Goal: Information Seeking & Learning: Compare options

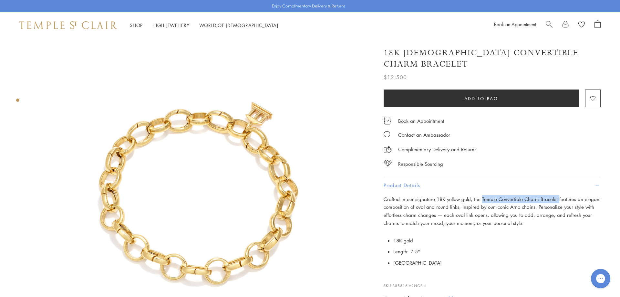
click at [547, 22] on span "Search" at bounding box center [549, 23] width 7 height 7
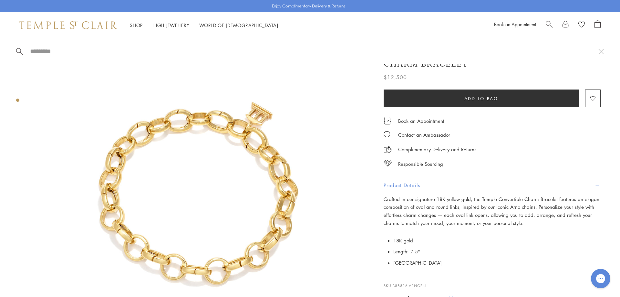
click at [551, 22] on span "Search" at bounding box center [549, 23] width 7 height 7
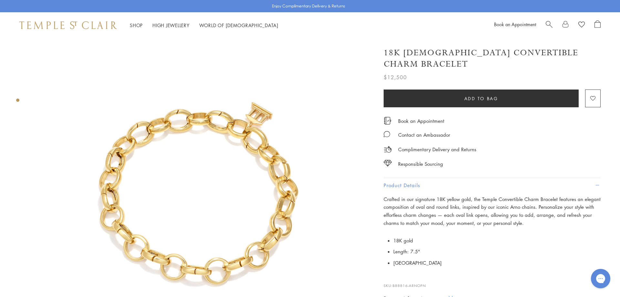
click at [548, 24] on span "Search" at bounding box center [549, 23] width 7 height 7
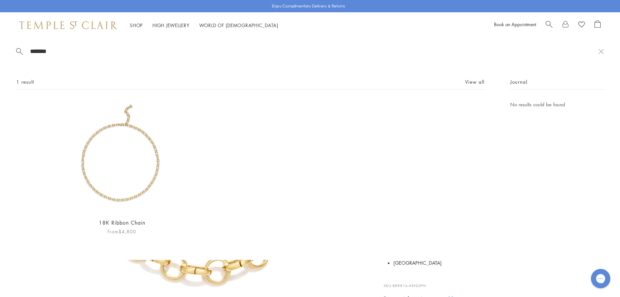
type input "*******"
click at [129, 148] on img at bounding box center [122, 156] width 112 height 112
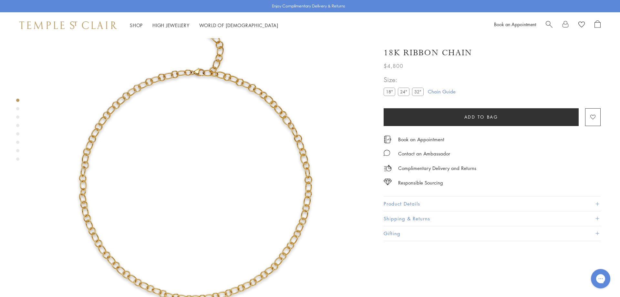
scroll to position [38, 0]
click at [402, 93] on label "24"" at bounding box center [404, 92] width 12 height 8
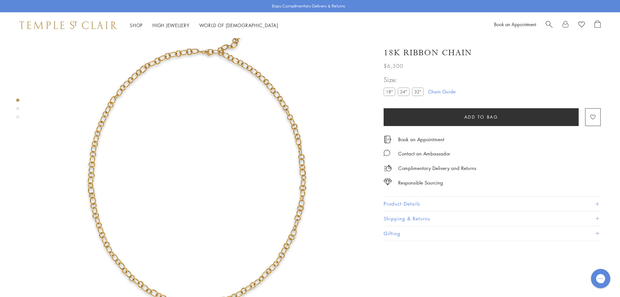
click at [440, 197] on button "Product Details" at bounding box center [492, 203] width 217 height 15
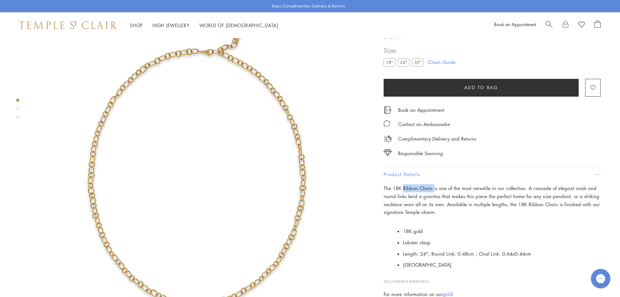
drag, startPoint x: 403, startPoint y: 216, endPoint x: 433, endPoint y: 217, distance: 29.7
click at [433, 216] on p "The 18K Ribbon Chain is one of the most versatile in our collection. A cascade …" at bounding box center [492, 200] width 217 height 32
copy p "Ribbon Chain"
click at [548, 25] on span "Search" at bounding box center [549, 23] width 7 height 7
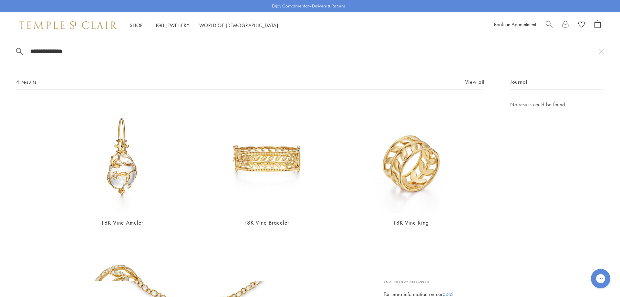
type input "**********"
drag, startPoint x: 95, startPoint y: 47, endPoint x: 16, endPoint y: 52, distance: 79.7
click at [16, 52] on div "**********" at bounding box center [310, 159] width 620 height 243
drag, startPoint x: 59, startPoint y: 53, endPoint x: 37, endPoint y: 42, distance: 24.1
click at [29, 47] on input "**********" at bounding box center [313, 50] width 569 height 7
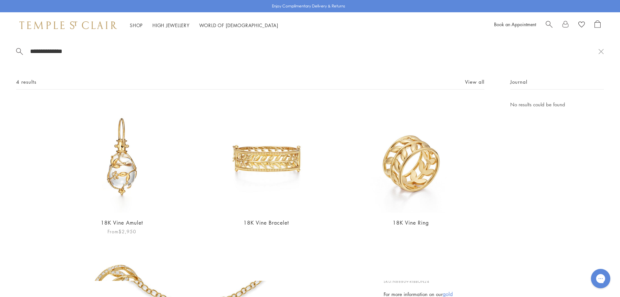
click at [109, 164] on img at bounding box center [122, 156] width 112 height 112
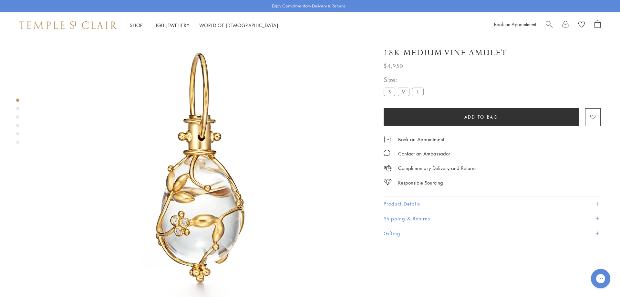
click at [422, 205] on button "Product Details" at bounding box center [492, 203] width 217 height 15
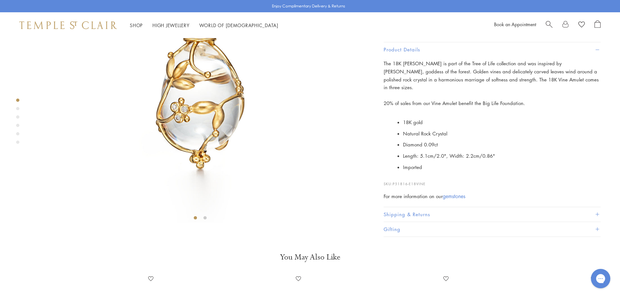
scroll to position [155, 0]
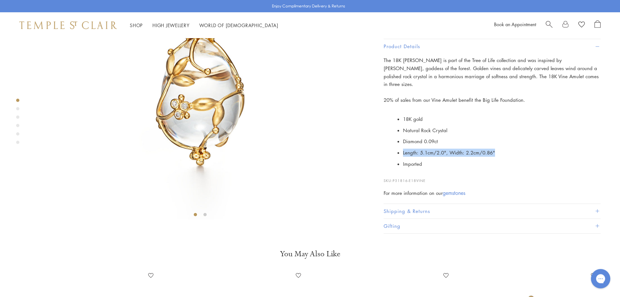
drag, startPoint x: 498, startPoint y: 216, endPoint x: 403, endPoint y: 218, distance: 94.7
click at [403, 158] on li "Length: 5.1cm/2.0", Width: 2.2cm/0.86"" at bounding box center [502, 152] width 198 height 11
copy li "Length: 5.1cm/2.0", Width: 2.2cm/0.86""
drag, startPoint x: 402, startPoint y: 129, endPoint x: 429, endPoint y: 132, distance: 27.0
click at [429, 87] on span "The 18K [PERSON_NAME] is part of the Tree of Life collection and was inspired b…" at bounding box center [491, 72] width 215 height 30
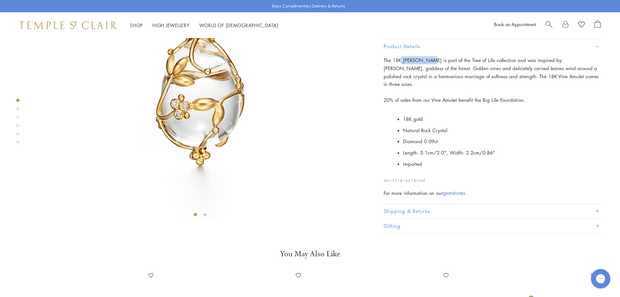
copy span "Vine Amulet"
click at [548, 20] on div "Shop Shop Categories Amulets Pendants & Charms Lockets Chains & Leather Cords E…" at bounding box center [310, 25] width 620 height 26
click at [548, 21] on span "Search" at bounding box center [549, 23] width 7 height 7
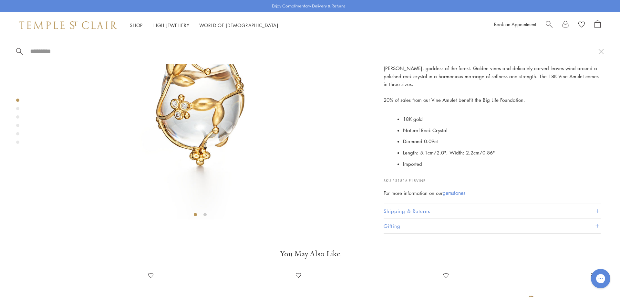
paste input "*********"
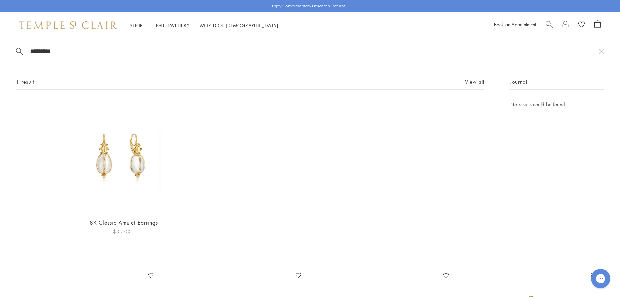
type input "*********"
click at [130, 157] on img at bounding box center [122, 156] width 112 height 112
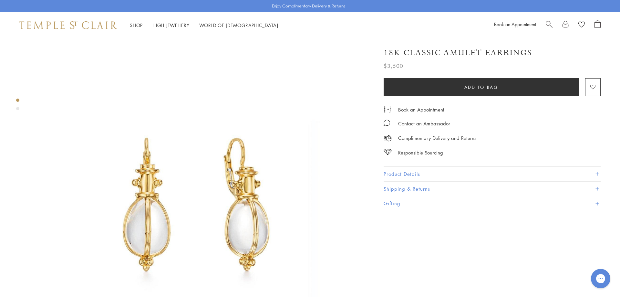
click at [452, 172] on button "Product Details" at bounding box center [492, 174] width 217 height 15
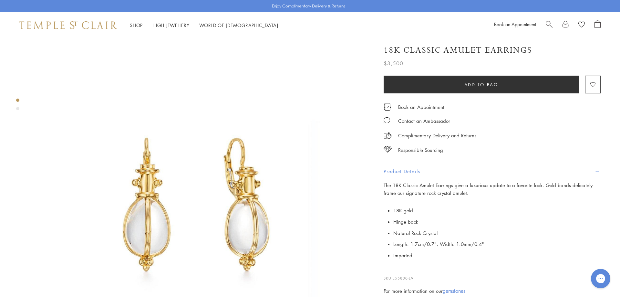
scroll to position [286, 0]
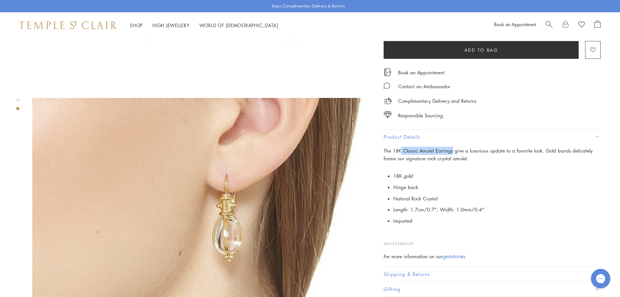
drag, startPoint x: 402, startPoint y: 150, endPoint x: 453, endPoint y: 152, distance: 50.7
click at [453, 152] on span "The 18K Classic Amulet Earrings give a luxurious update to a favorite look. Gol…" at bounding box center [488, 154] width 209 height 15
copy span "Classic Amulet Earrings"
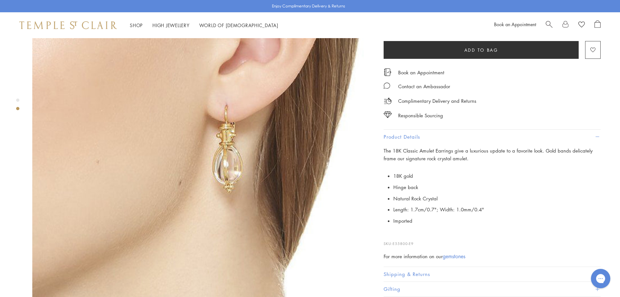
click at [497, 194] on li "Natural Rock Crystal" at bounding box center [496, 198] width 207 height 11
drag, startPoint x: 488, startPoint y: 209, endPoint x: 393, endPoint y: 209, distance: 95.3
click at [393, 209] on li "Length: 1.7cm/0.7"; Width: 1.0mm/0.4"" at bounding box center [496, 209] width 207 height 11
copy li "Length: 1.7cm/0.7"; Width: 1.0mm/0.4""
